Goal: Book appointment/travel/reservation

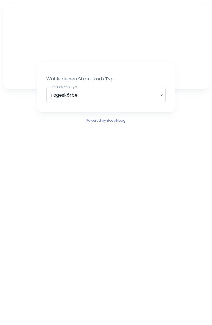
click at [162, 96] on div "Tageskörbe" at bounding box center [105, 95] width 119 height 16
click at [161, 97] on div "Tageskörbe" at bounding box center [105, 95] width 119 height 16
click at [162, 92] on div "Tageskörbe" at bounding box center [105, 95] width 119 height 16
click at [159, 96] on div "Tageskörbe" at bounding box center [105, 95] width 119 height 16
click at [140, 94] on div "Tageskörbe" at bounding box center [105, 95] width 119 height 16
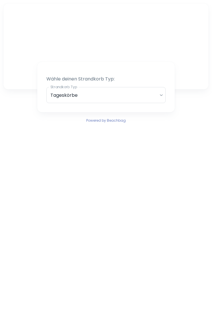
click at [84, 94] on div "Tageskörbe" at bounding box center [105, 95] width 119 height 16
click at [163, 93] on div "Tageskörbe" at bounding box center [105, 95] width 119 height 16
click at [148, 93] on div "Tageskörbe" at bounding box center [105, 95] width 119 height 16
click at [115, 98] on div "Tageskörbe" at bounding box center [105, 95] width 119 height 16
click at [83, 95] on div "Tageskörbe" at bounding box center [105, 95] width 119 height 16
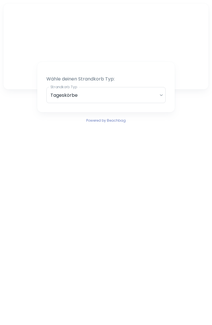
click at [65, 95] on div "Tageskörbe" at bounding box center [105, 95] width 119 height 16
click at [70, 94] on div "Tageskörbe" at bounding box center [105, 95] width 119 height 16
click at [95, 93] on div "Tageskörbe" at bounding box center [105, 95] width 119 height 16
click at [108, 96] on div "Tageskörbe" at bounding box center [105, 95] width 119 height 16
click at [160, 95] on div "Tageskörbe" at bounding box center [105, 95] width 119 height 16
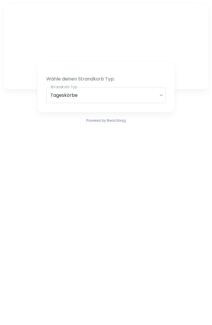
click at [94, 91] on div "Tageskörbe" at bounding box center [105, 95] width 119 height 16
click at [73, 94] on div "Tageskörbe" at bounding box center [105, 95] width 119 height 16
click at [64, 97] on div "Tageskörbe" at bounding box center [105, 95] width 119 height 16
click at [70, 94] on div "Tageskörbe" at bounding box center [105, 95] width 119 height 16
click at [101, 70] on div "Wähle deinen Strandkorb Typ: Strandkorb Typ Tageskörbe daily Strandkorb Typ Wäh…" at bounding box center [105, 87] width 137 height 50
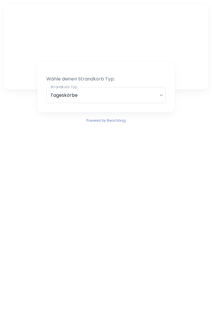
click at [142, 31] on div at bounding box center [105, 46] width 205 height 86
click at [141, 33] on div at bounding box center [105, 46] width 205 height 86
click at [168, 33] on div at bounding box center [105, 46] width 205 height 86
click at [173, 36] on div at bounding box center [105, 46] width 205 height 86
